Goal: Information Seeking & Learning: Learn about a topic

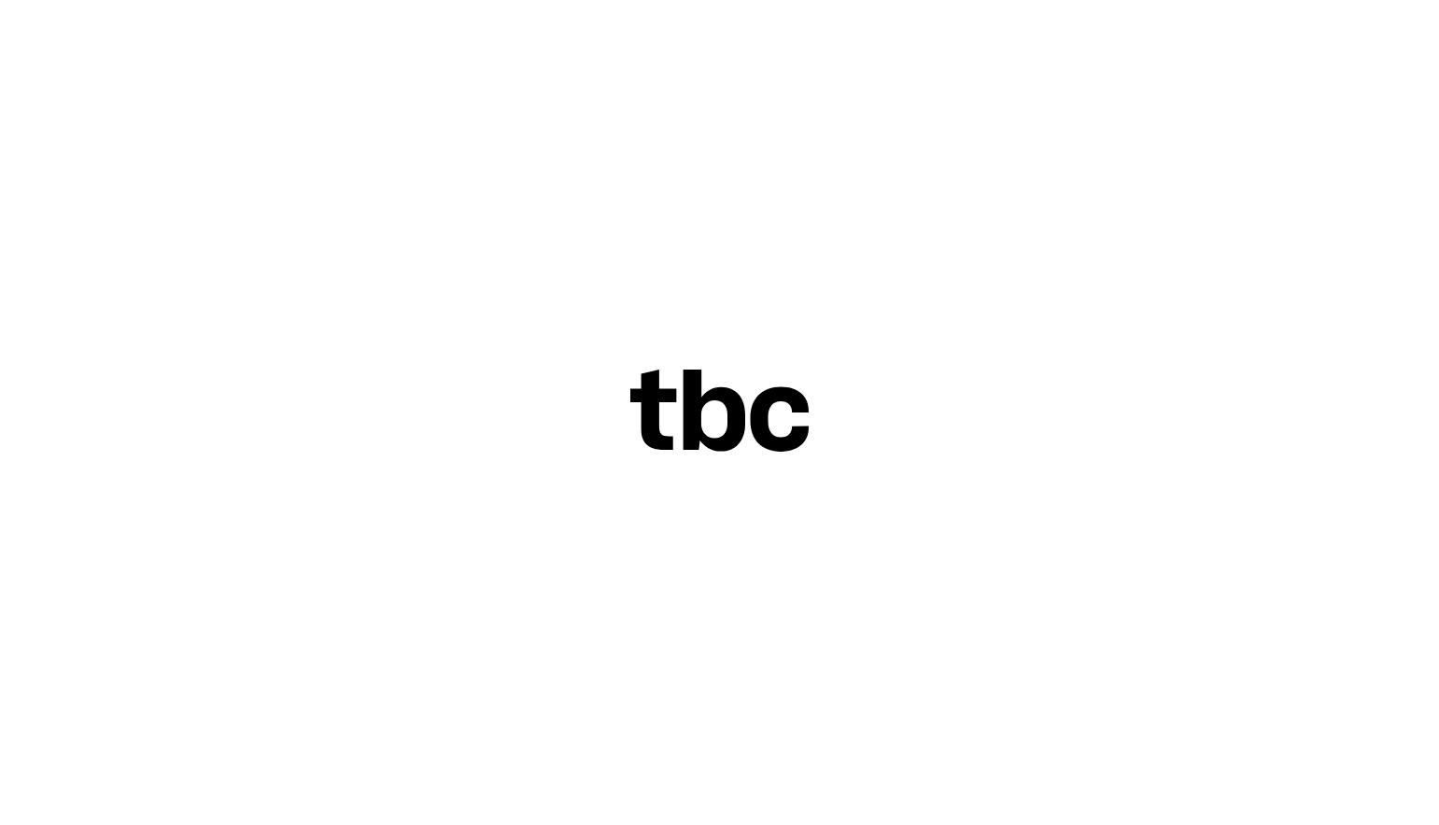
scroll to position [0, 14]
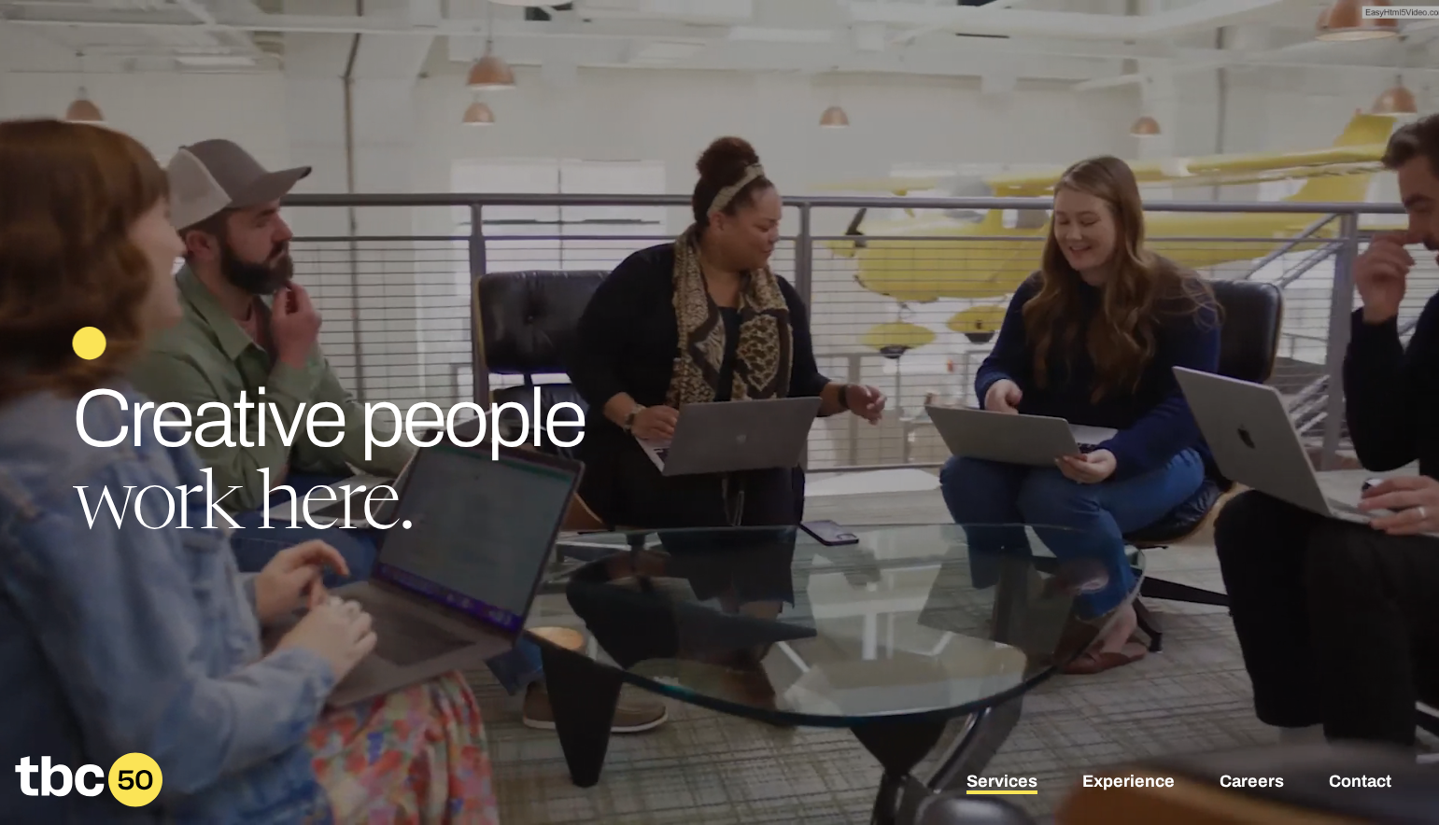
click at [1012, 777] on link "Services" at bounding box center [1001, 783] width 71 height 22
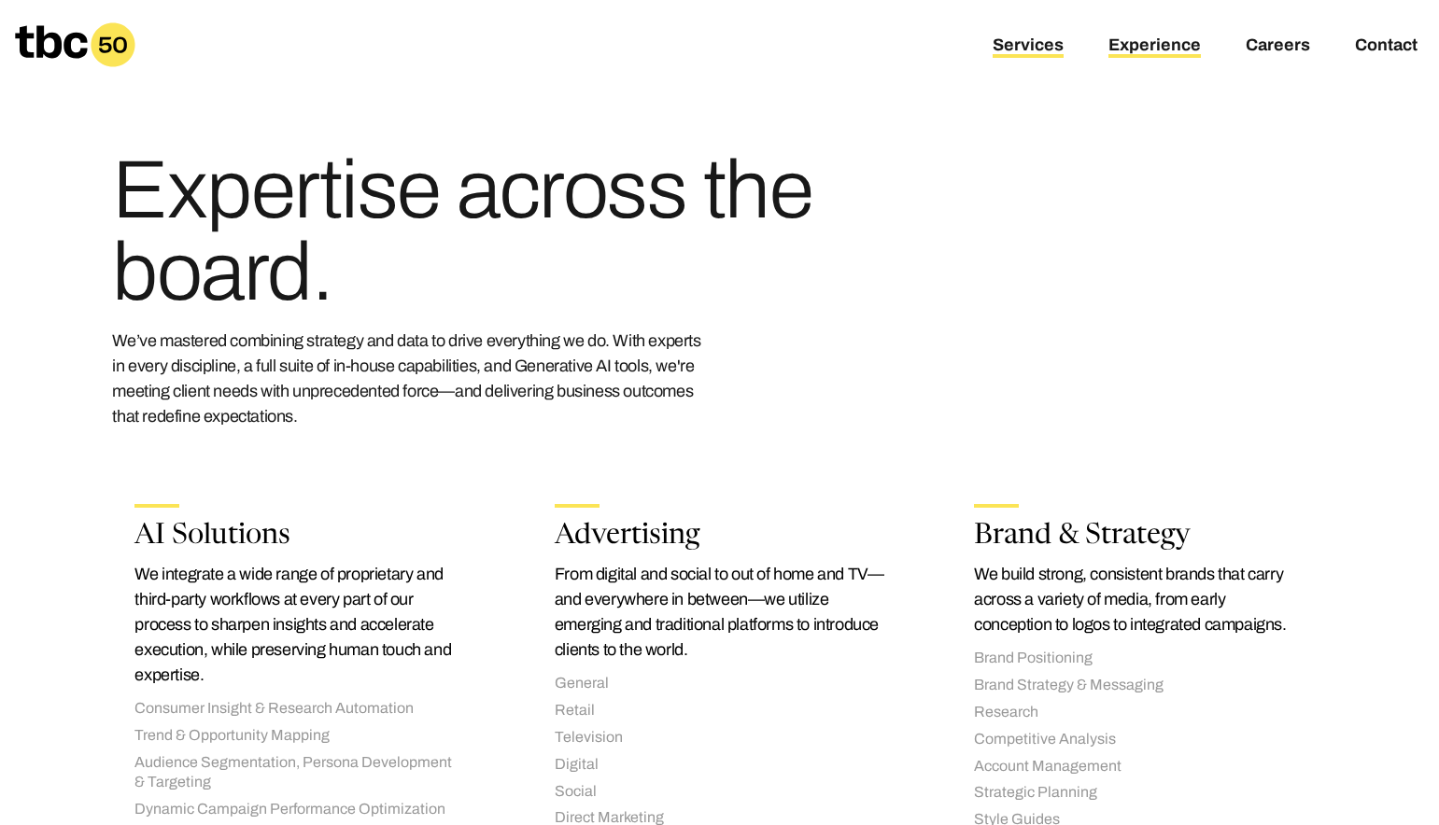
click at [1187, 42] on link "Experience" at bounding box center [1154, 46] width 92 height 22
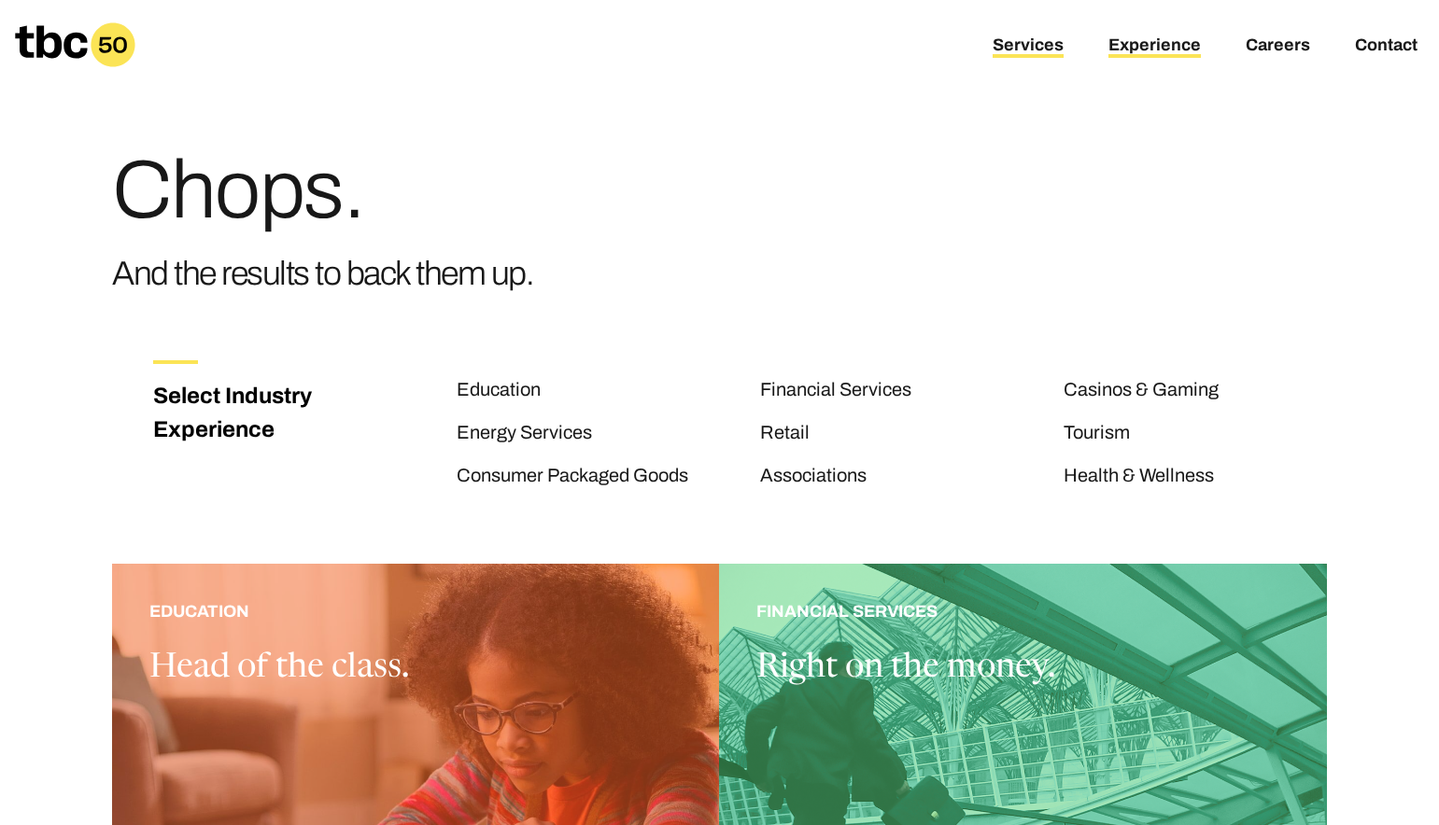
click at [1037, 48] on link "Services" at bounding box center [1028, 46] width 71 height 22
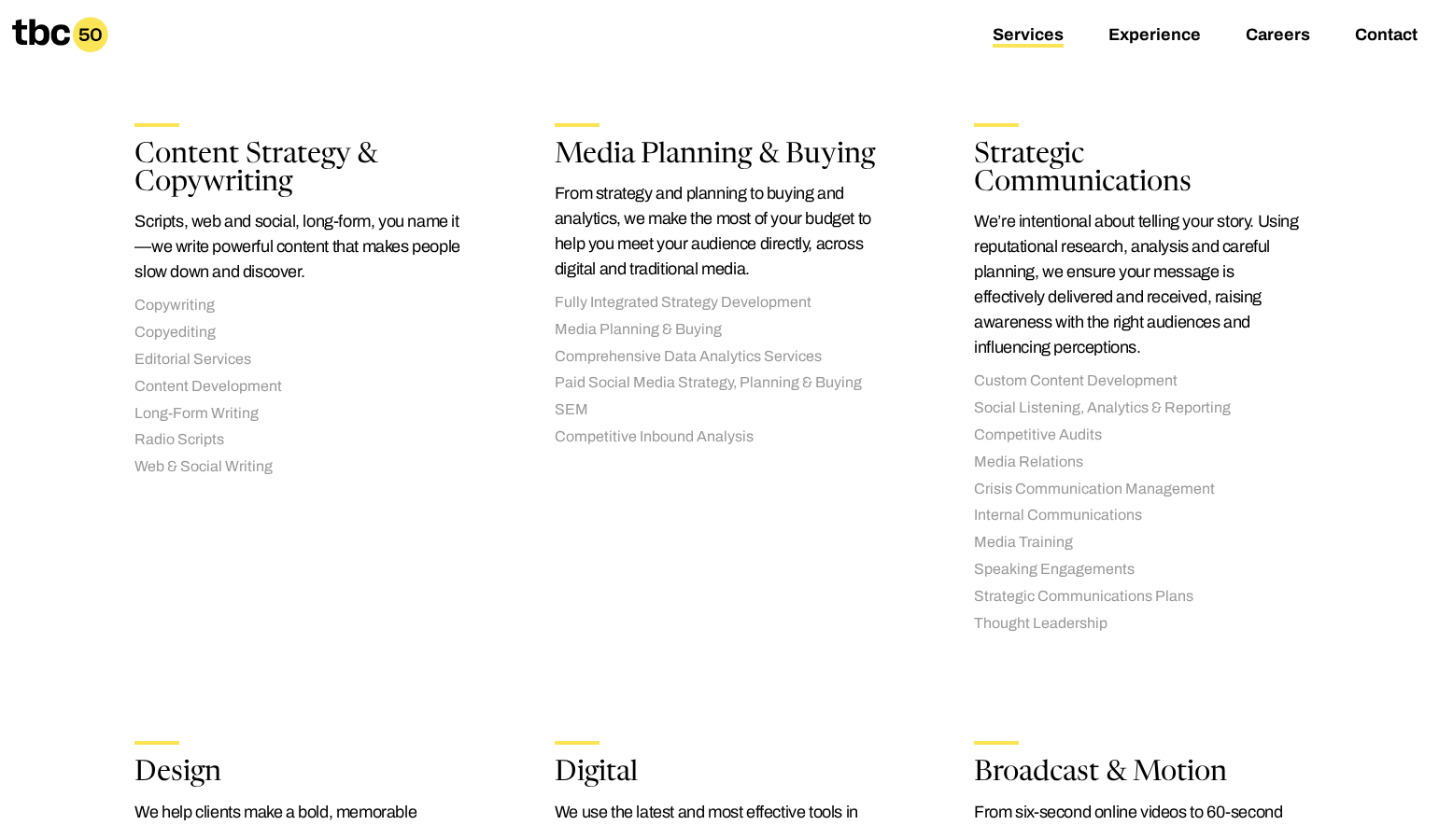
scroll to position [1050, 0]
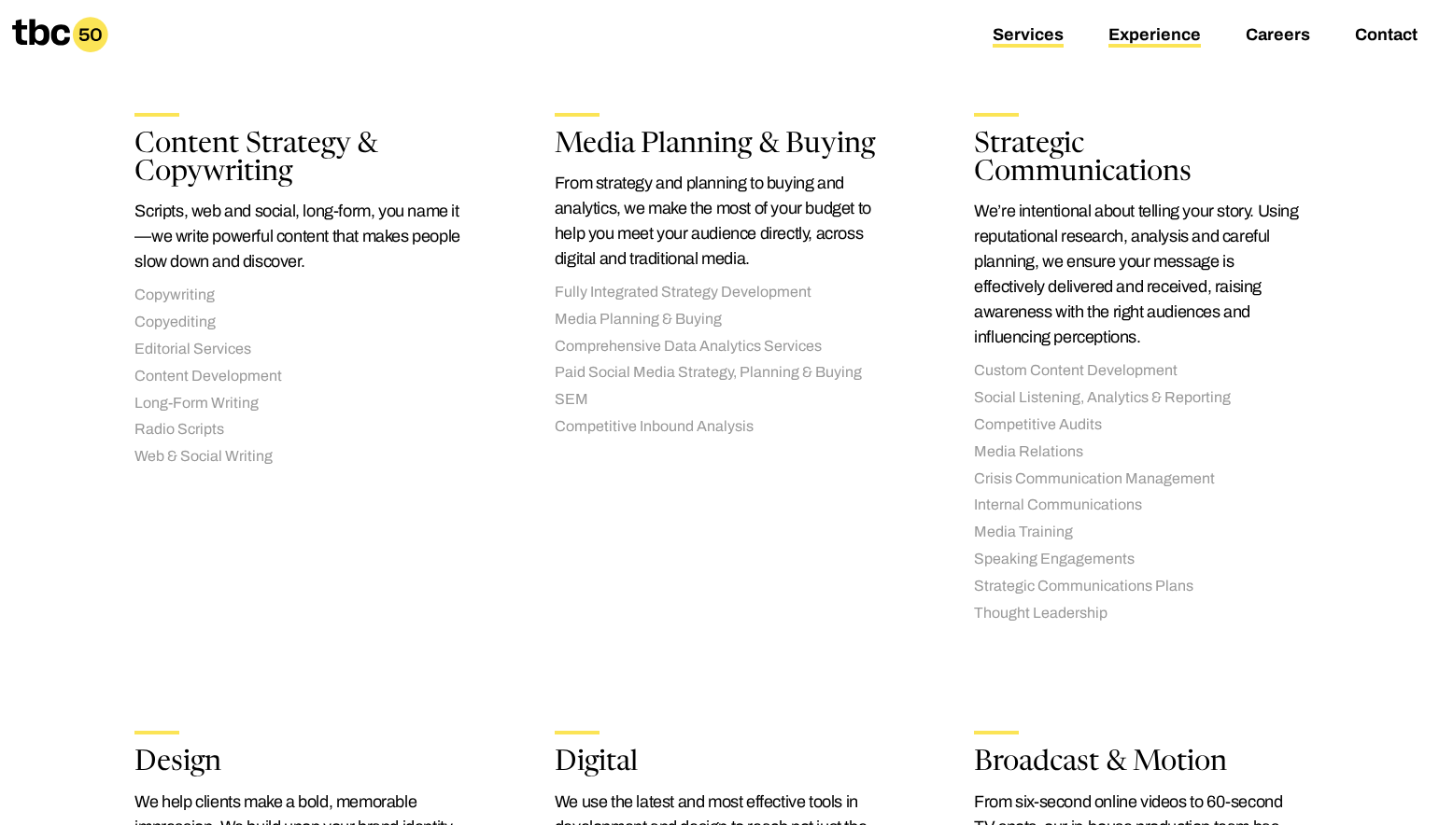
click at [1129, 34] on link "Experience" at bounding box center [1154, 36] width 92 height 22
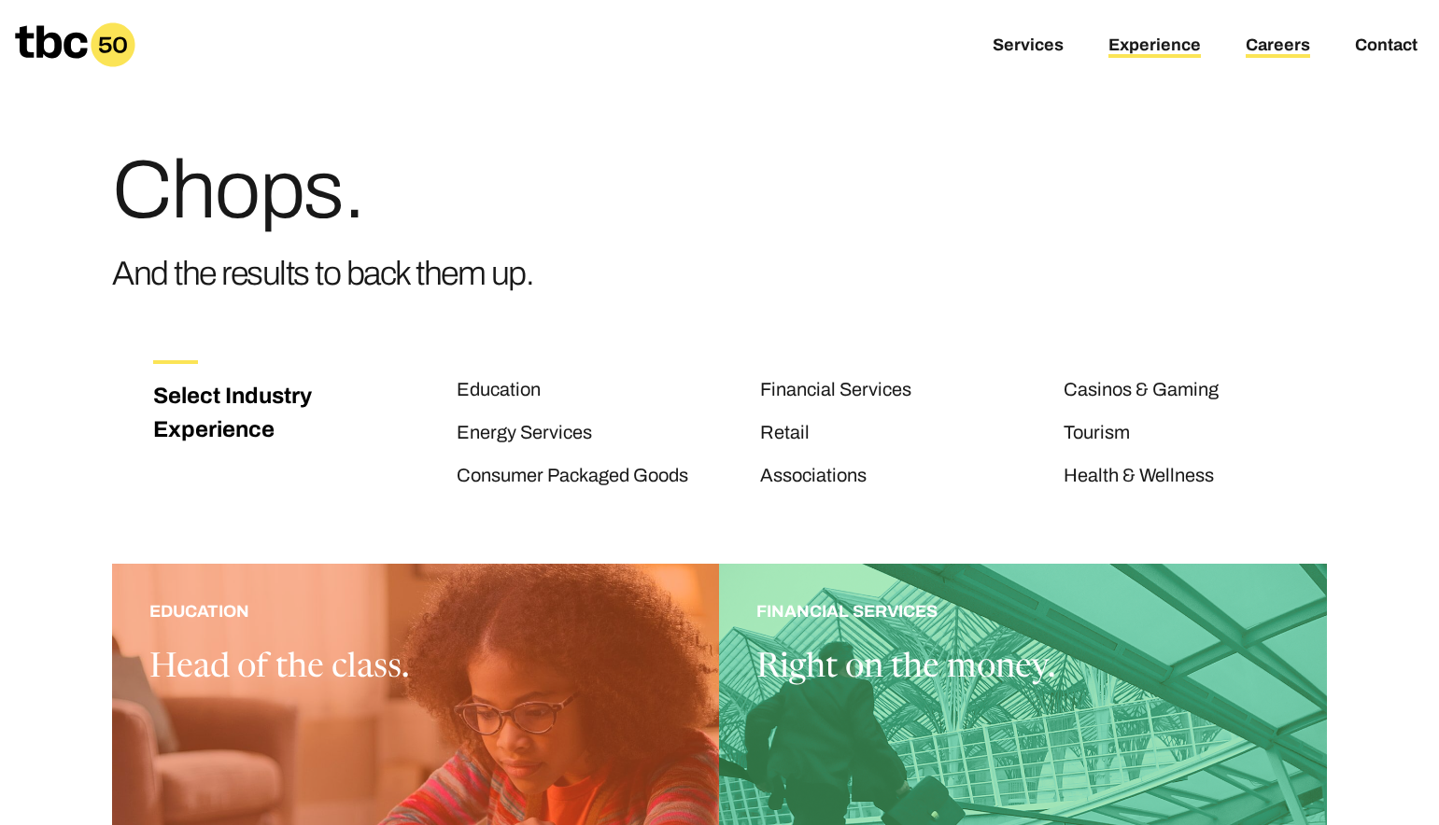
click at [1261, 35] on link "Careers" at bounding box center [1278, 46] width 64 height 22
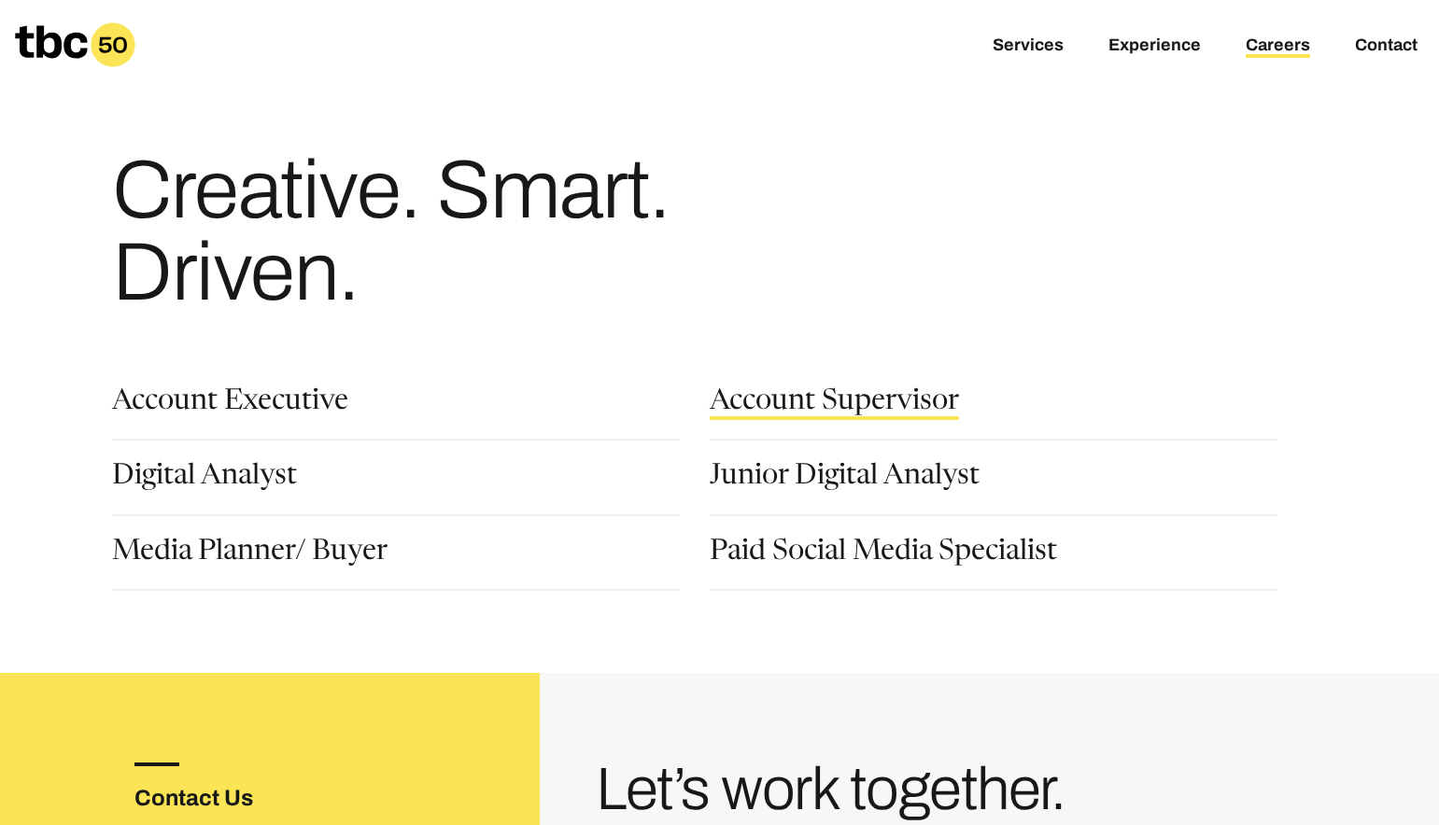
click at [886, 391] on link "Account Supervisor" at bounding box center [834, 404] width 249 height 32
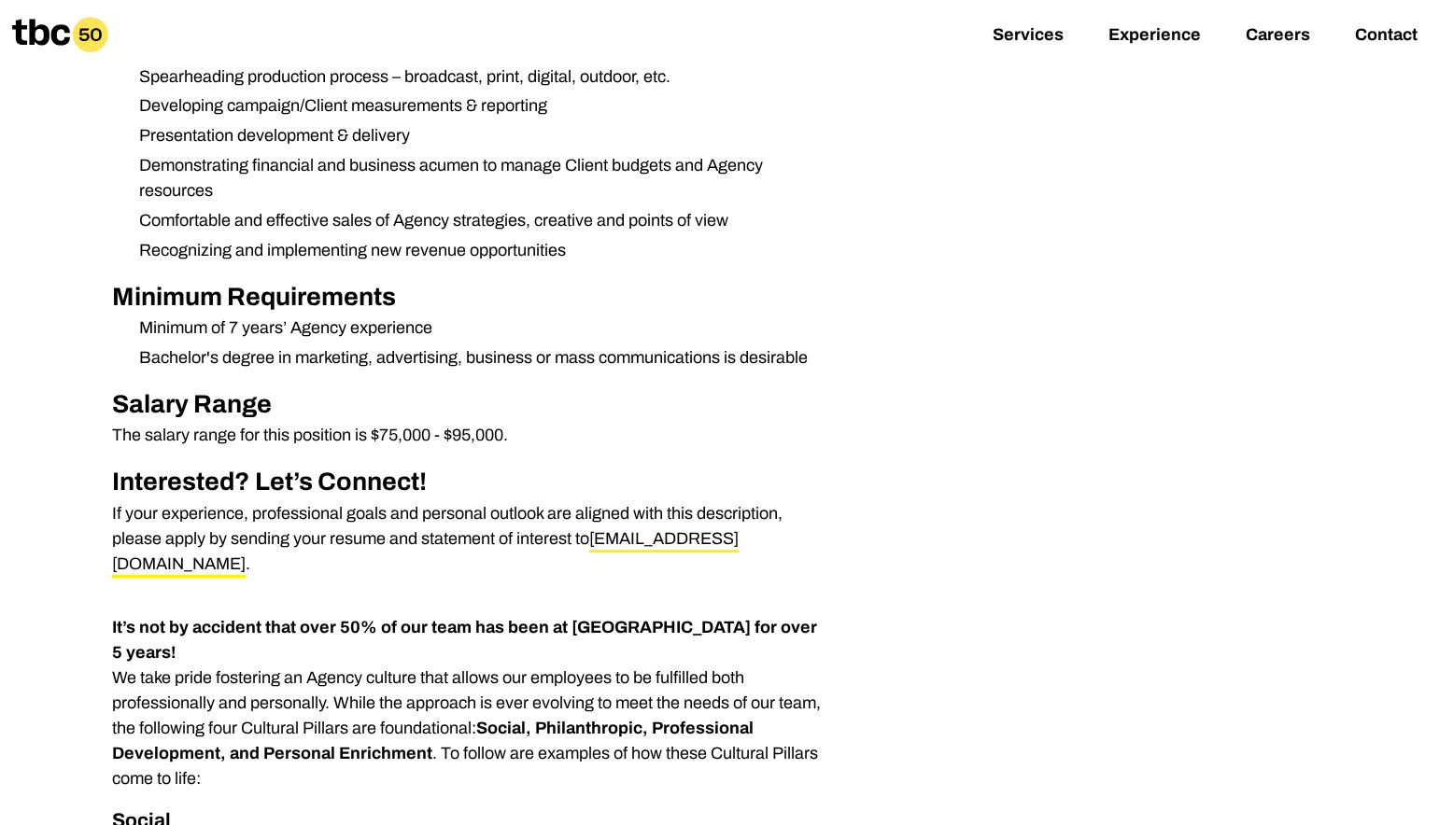
scroll to position [823, 0]
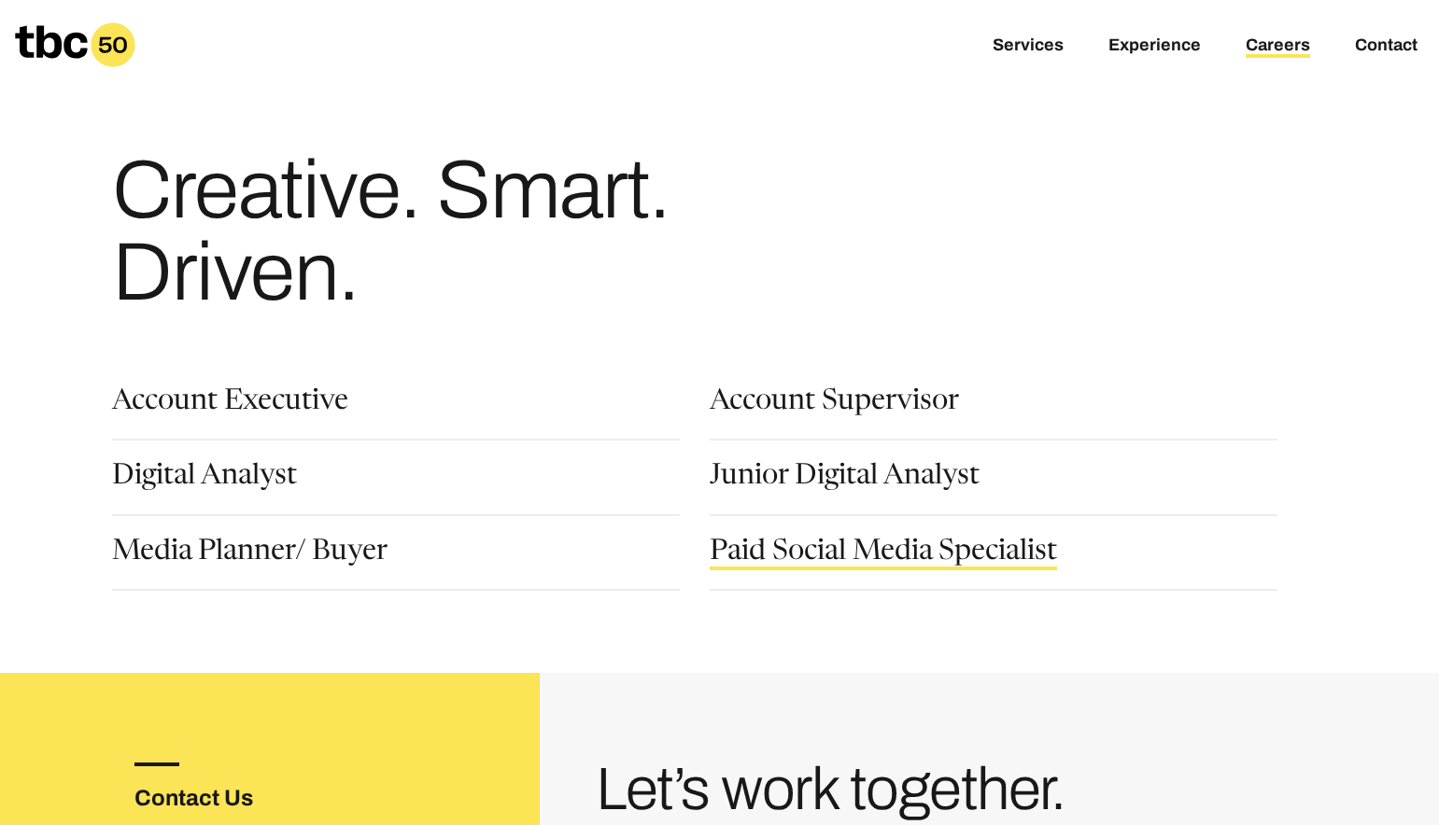
click at [938, 544] on link "Paid Social Media Specialist" at bounding box center [883, 555] width 347 height 32
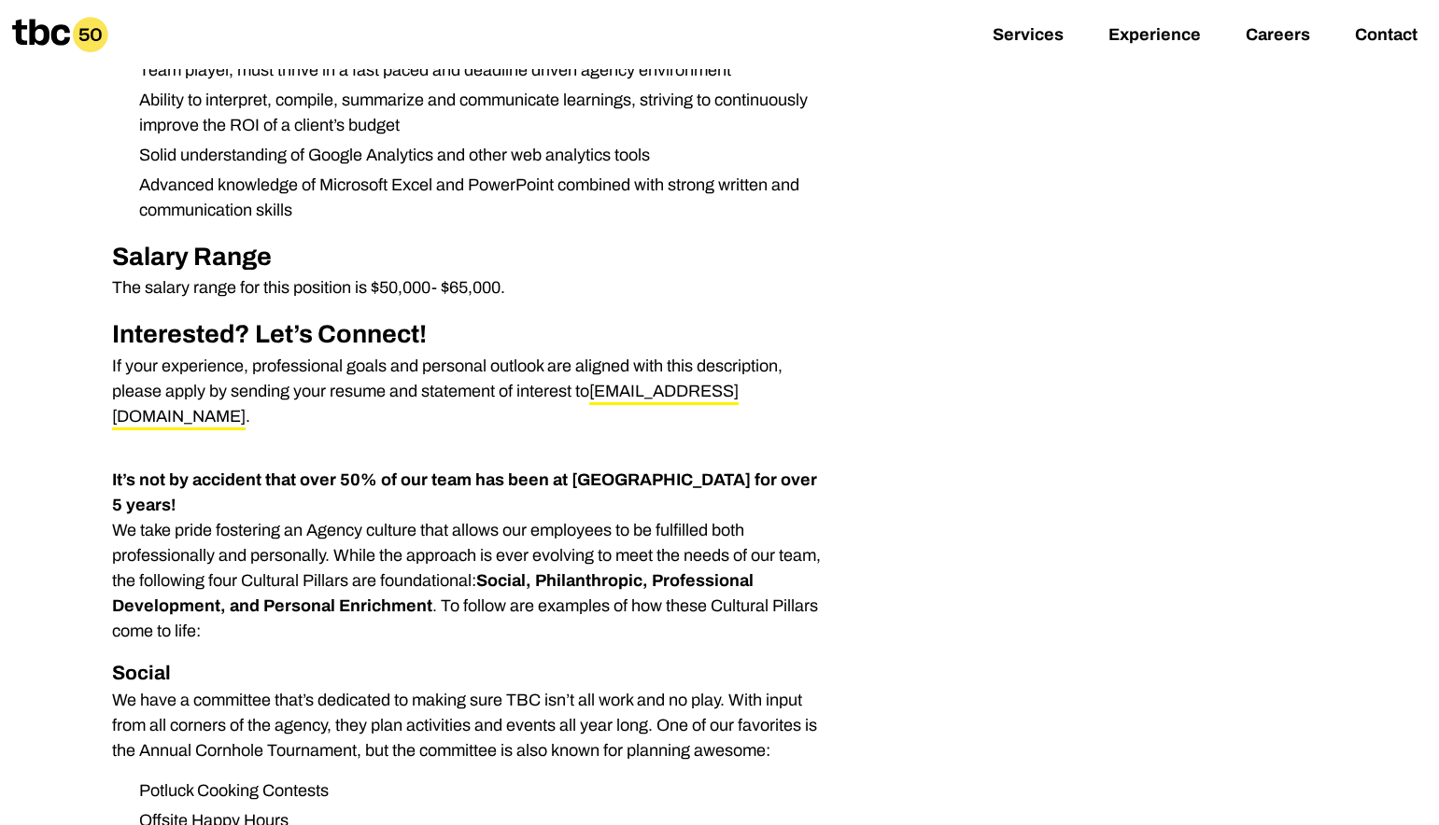
scroll to position [1230, 0]
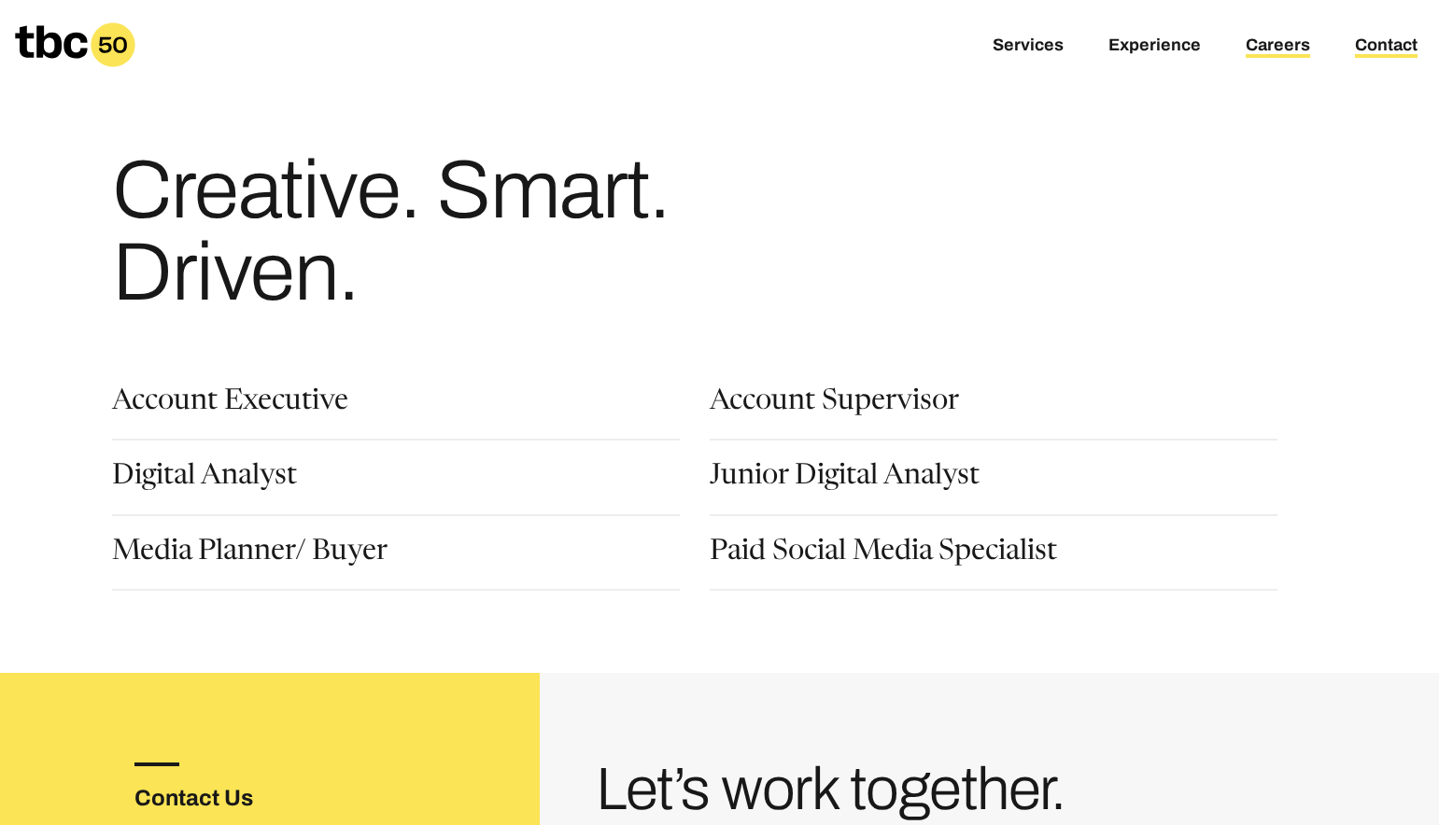
click at [1390, 46] on link "Contact" at bounding box center [1386, 46] width 63 height 22
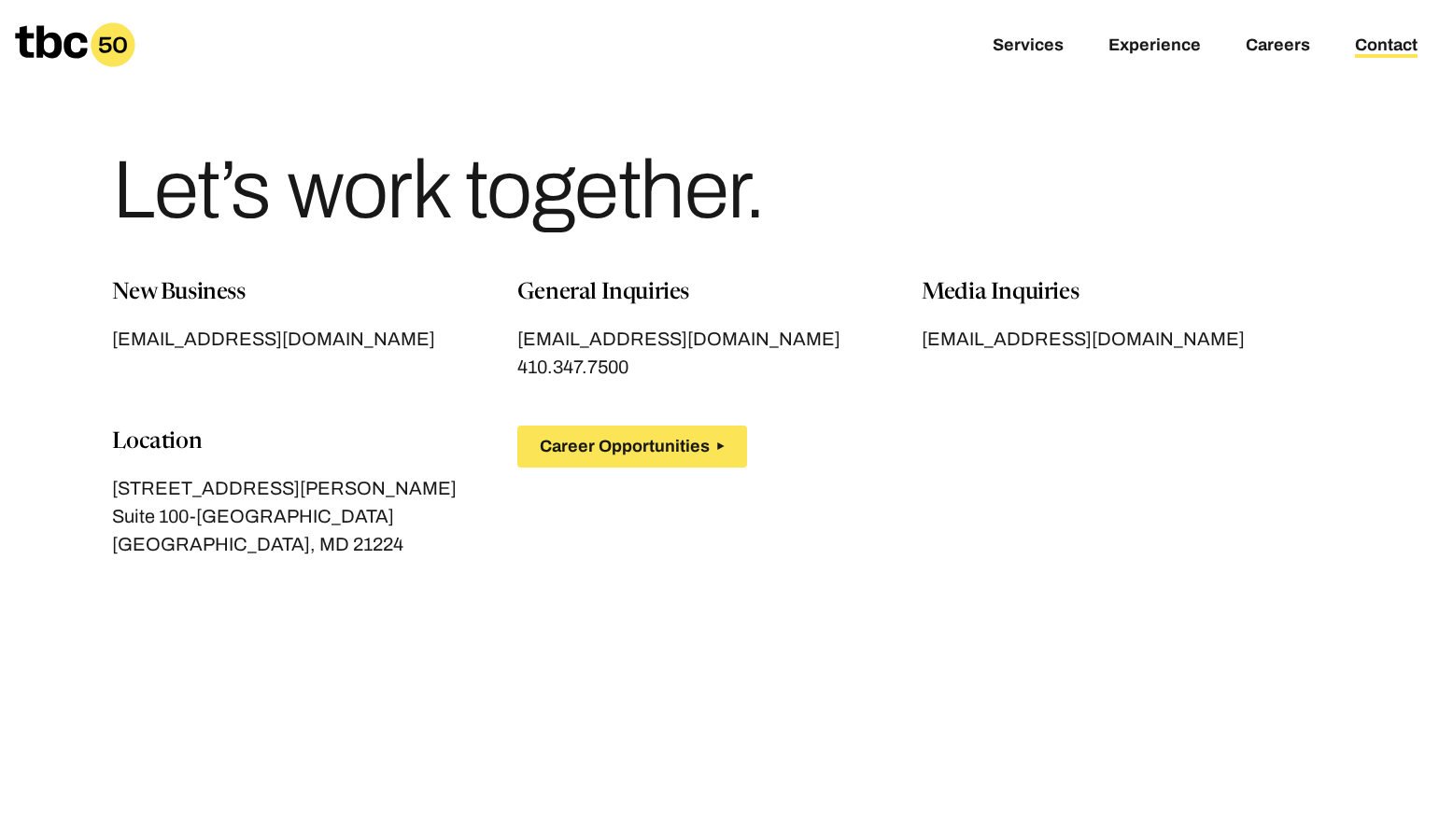
click at [1296, 33] on div "Services Experience Careers Contact" at bounding box center [719, 45] width 1439 height 90
